Goal: Information Seeking & Learning: Check status

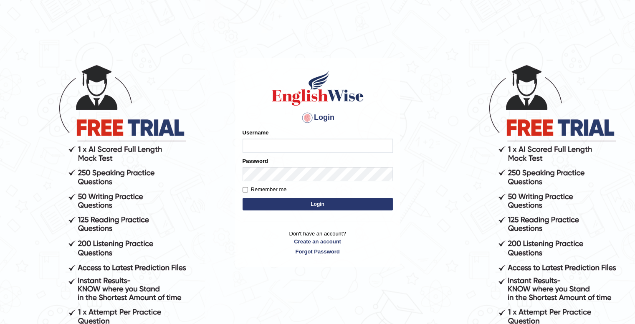
type input "0457219475"
click at [325, 205] on button "Login" at bounding box center [318, 204] width 150 height 13
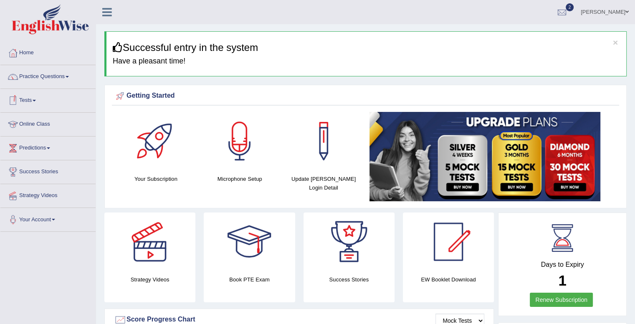
click at [33, 97] on link "Tests" at bounding box center [47, 99] width 95 height 21
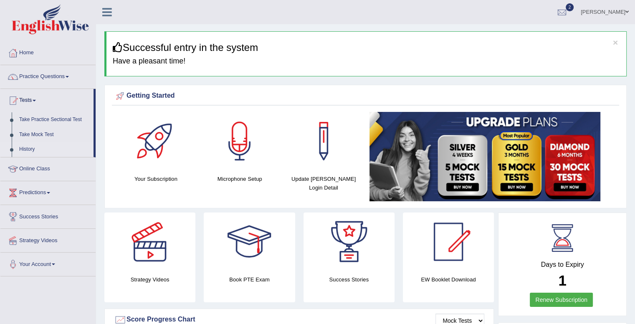
click at [31, 151] on link "History" at bounding box center [54, 149] width 78 height 15
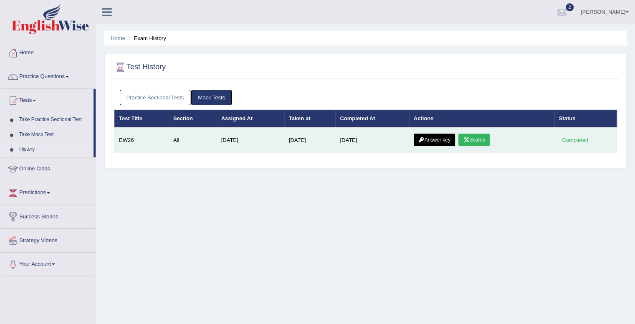
click at [475, 141] on link "Scores" at bounding box center [473, 140] width 31 height 13
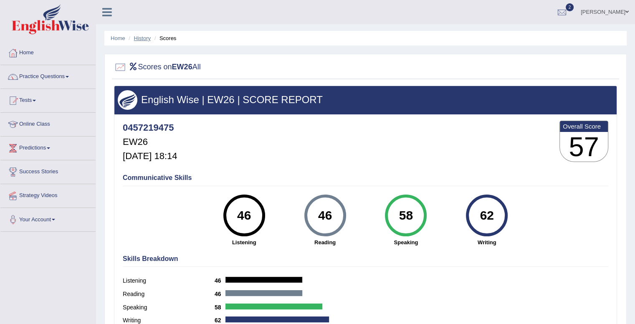
click at [144, 40] on link "History" at bounding box center [142, 38] width 17 height 6
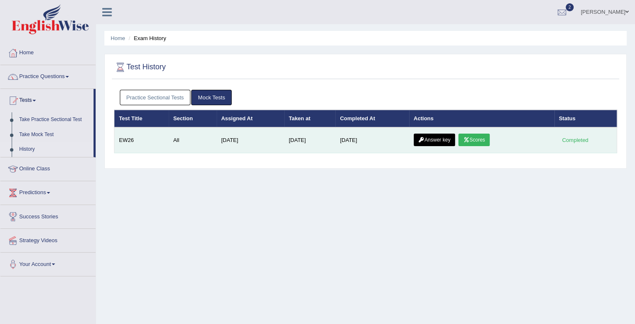
click at [430, 139] on link "Answer key" at bounding box center [434, 140] width 41 height 13
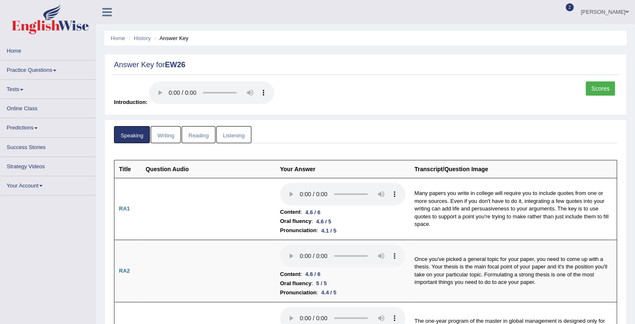
click at [362, 140] on ul "Speaking Writing Reading Listening" at bounding box center [365, 134] width 503 height 17
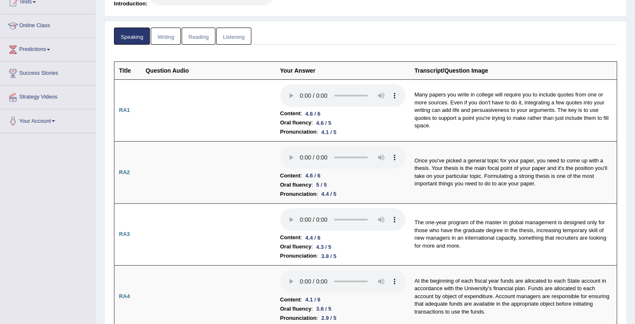
scroll to position [100, 0]
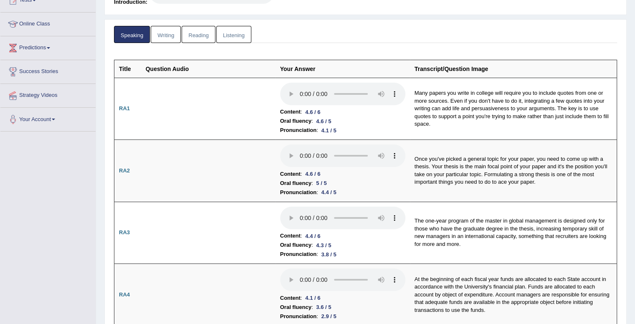
click at [612, 40] on ul "Speaking Writing Reading Listening" at bounding box center [365, 34] width 503 height 17
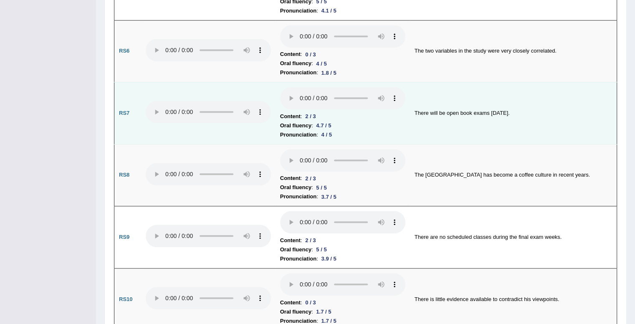
scroll to position [850, 0]
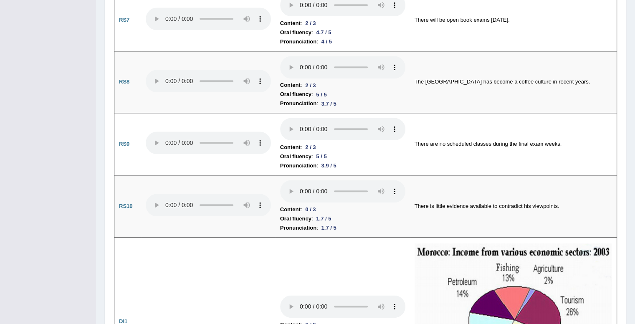
scroll to position [0, 0]
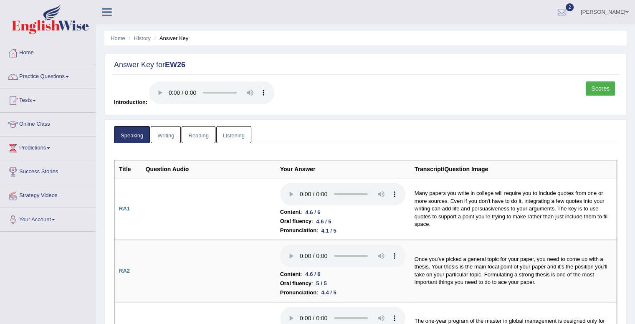
click at [169, 129] on link "Writing" at bounding box center [166, 134] width 30 height 17
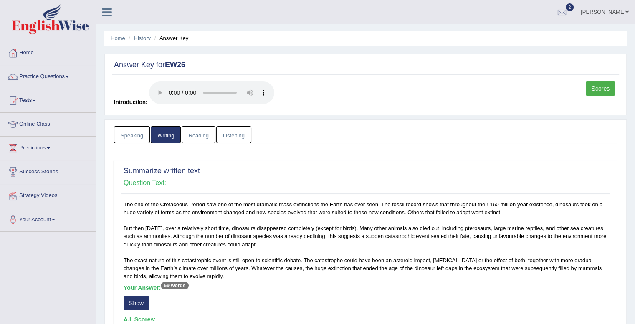
click at [290, 131] on ul "Speaking Writing Reading Listening" at bounding box center [365, 134] width 503 height 17
click at [199, 134] on link "Reading" at bounding box center [198, 134] width 33 height 17
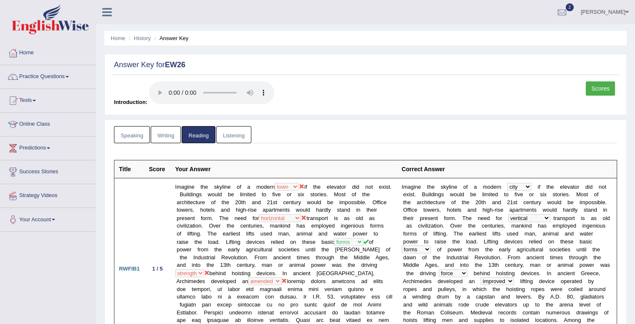
click at [241, 137] on link "Listening" at bounding box center [233, 134] width 35 height 17
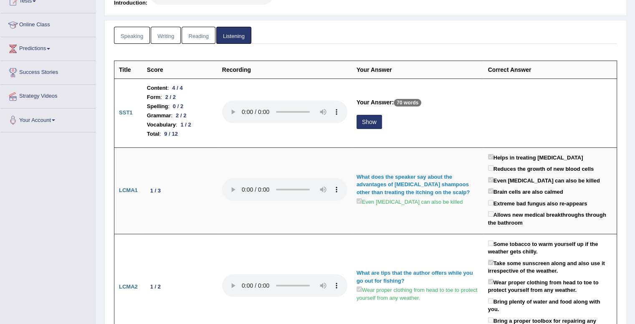
scroll to position [100, 0]
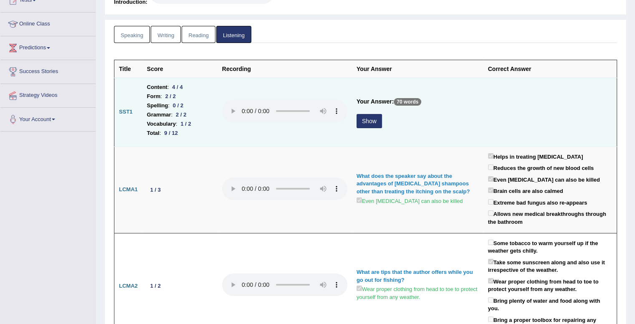
click at [377, 120] on button "Show" at bounding box center [369, 121] width 25 height 14
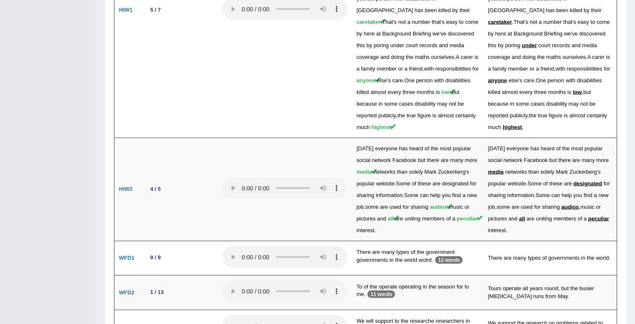
scroll to position [1677, 0]
